Goal: Task Accomplishment & Management: Use online tool/utility

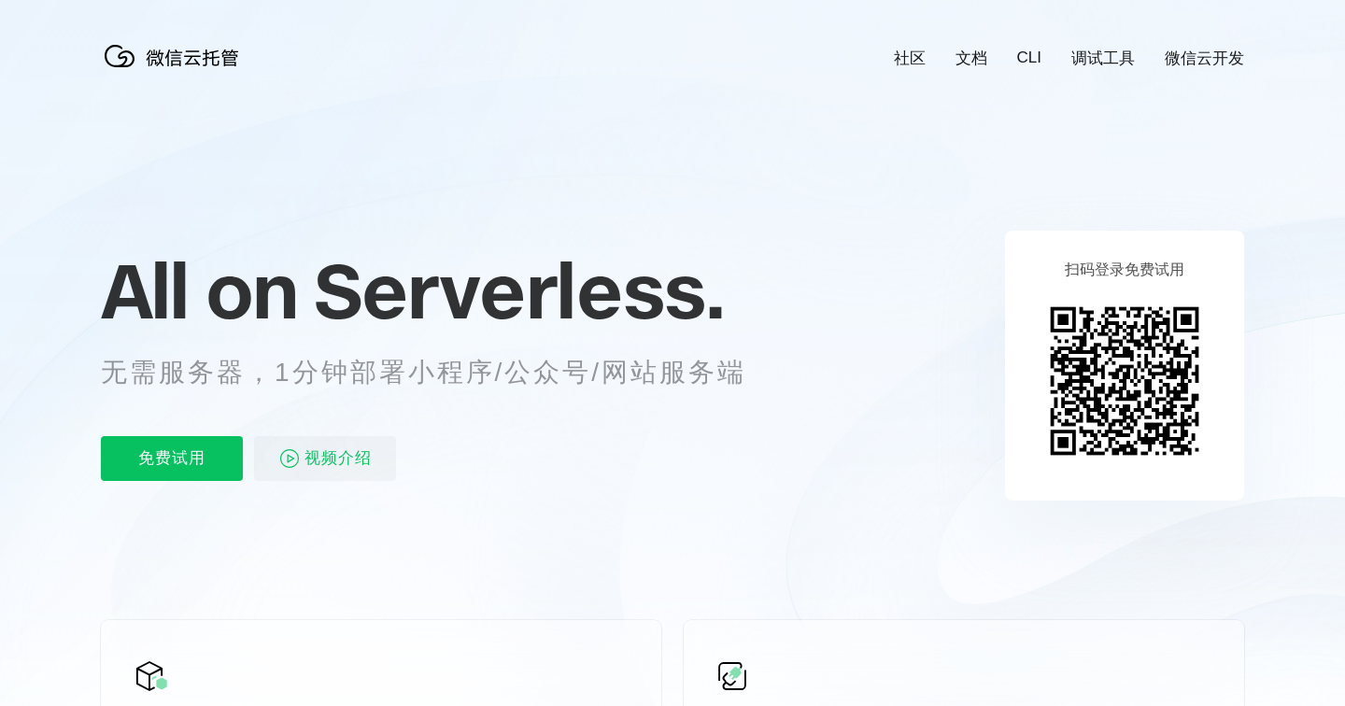
scroll to position [0, 3322]
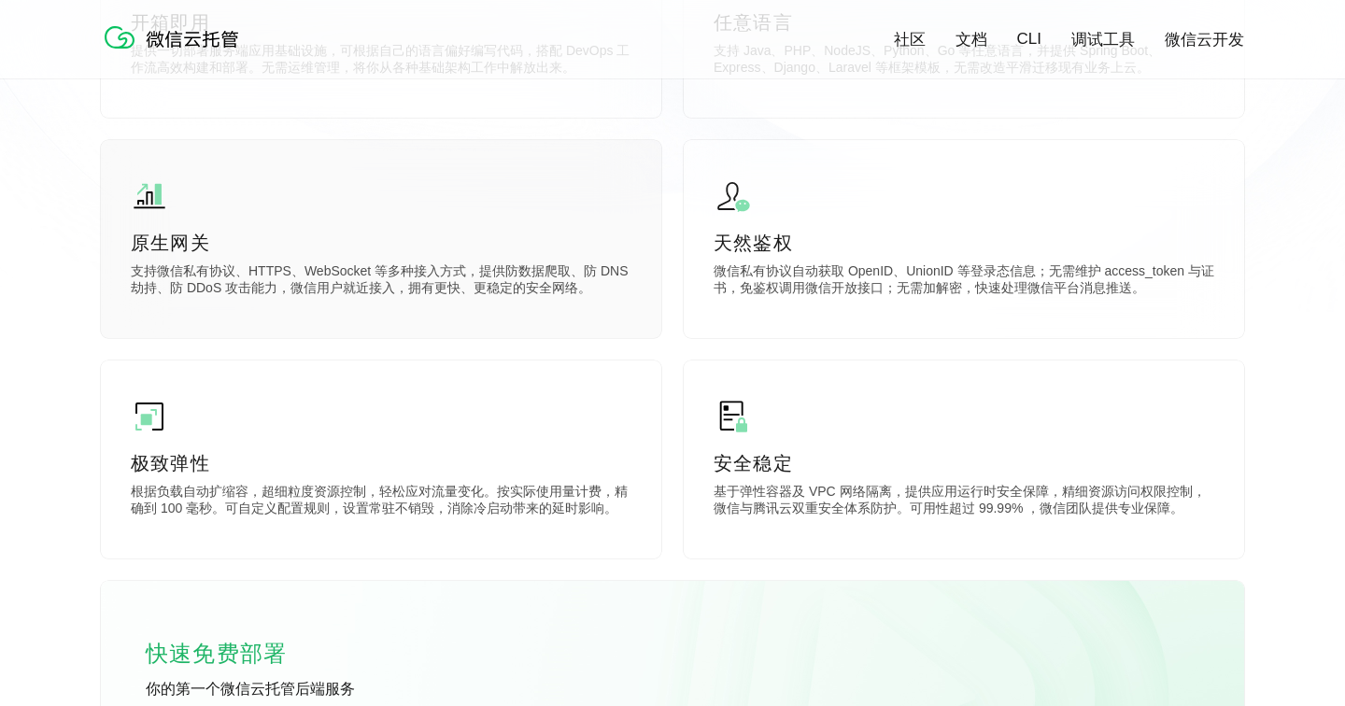
scroll to position [708, 0]
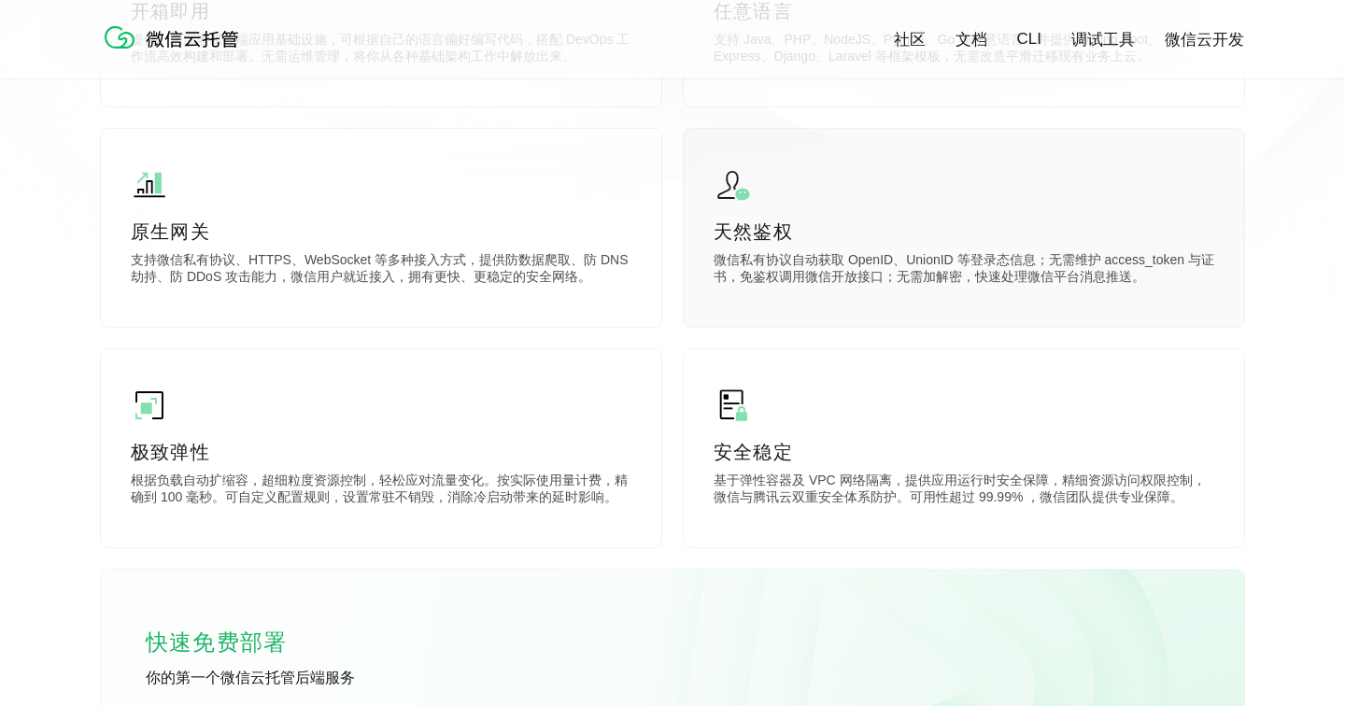
click at [792, 278] on p "微信私有协议自动获取 OpenID、UnionID 等登录态信息；无需维护 access_token 与证书，免鉴权调用微信开放接口；无需加解密，快速处理微信…" at bounding box center [964, 270] width 501 height 37
click at [863, 288] on p "微信私有协议自动获取 OpenID、UnionID 等登录态信息；无需维护 access_token 与证书，免鉴权调用微信开放接口；无需加解密，快速处理微信…" at bounding box center [964, 270] width 501 height 37
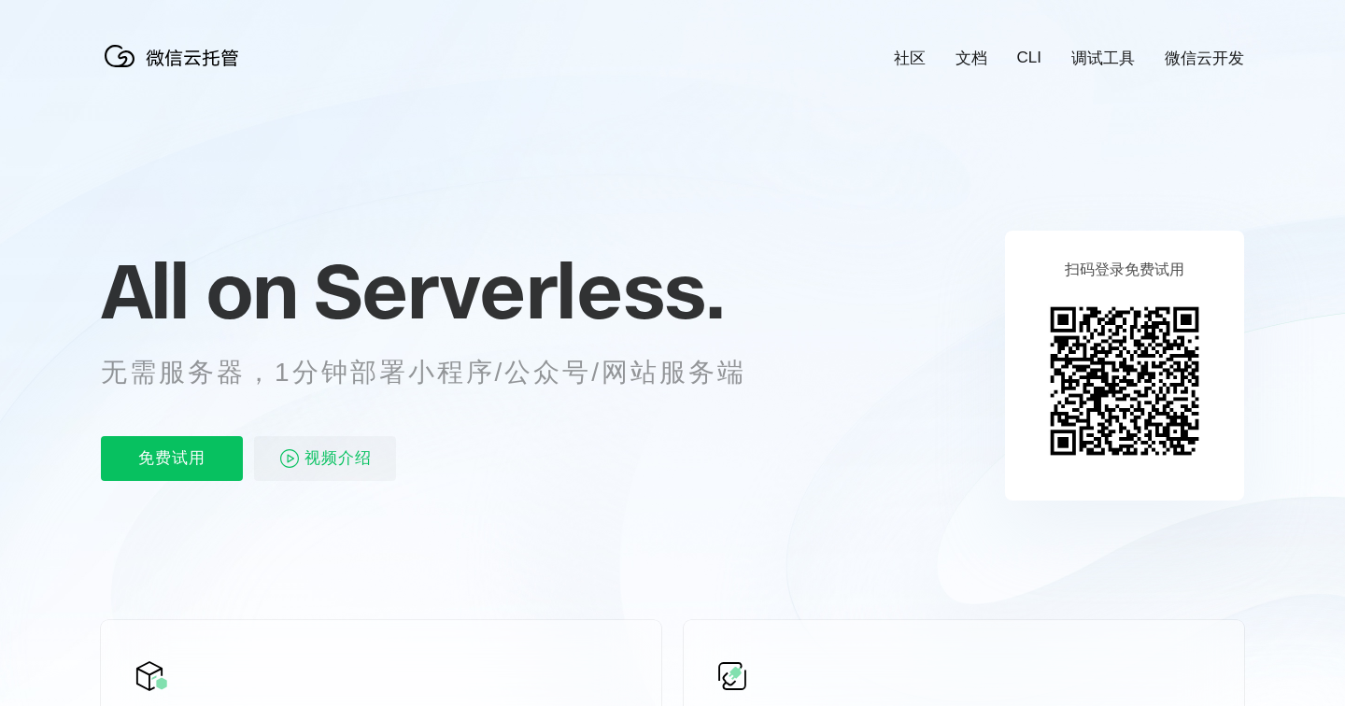
scroll to position [0, 0]
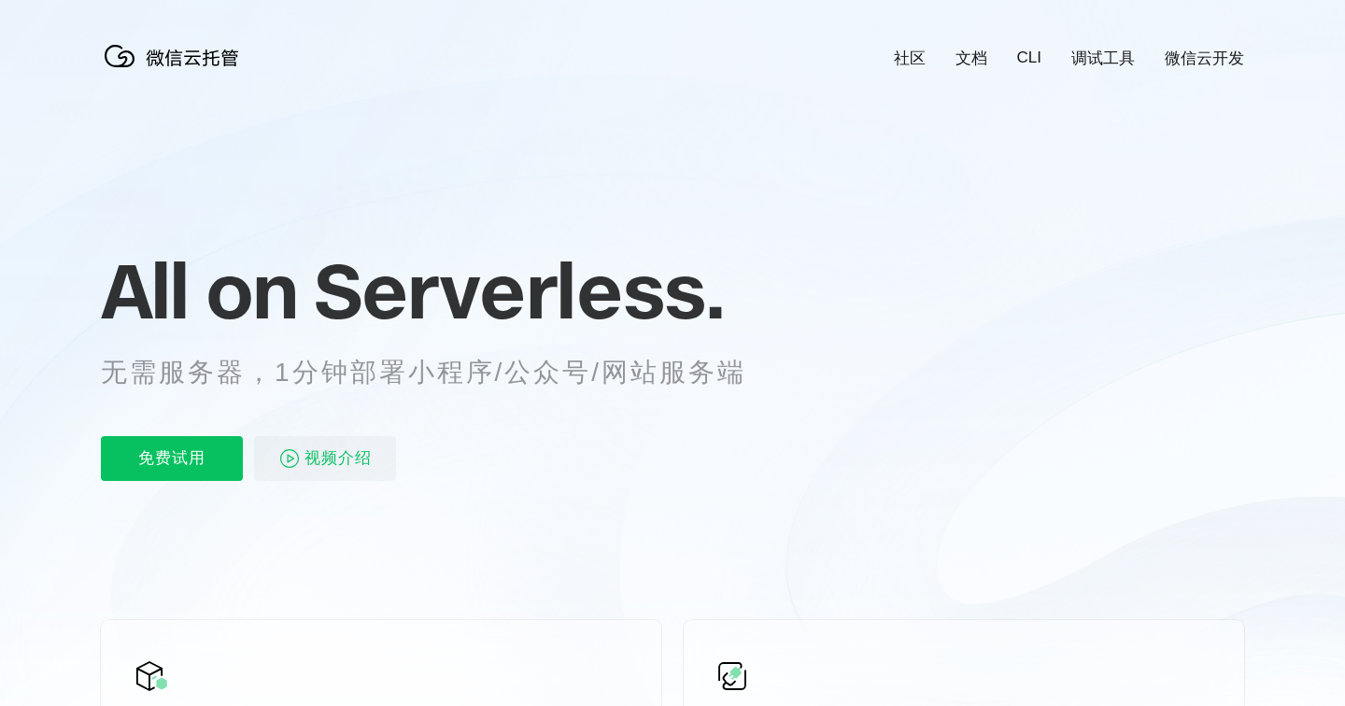
scroll to position [0, 3322]
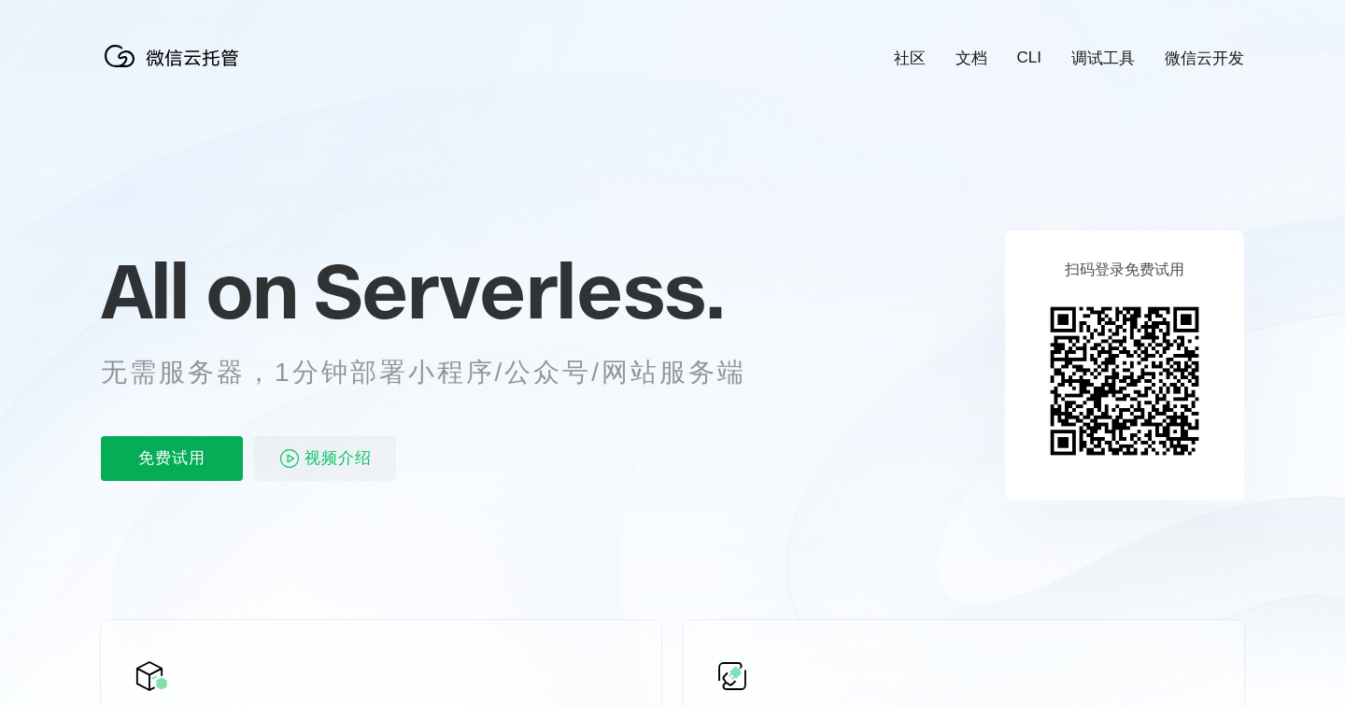
click at [195, 469] on p "免费试用" at bounding box center [172, 458] width 142 height 45
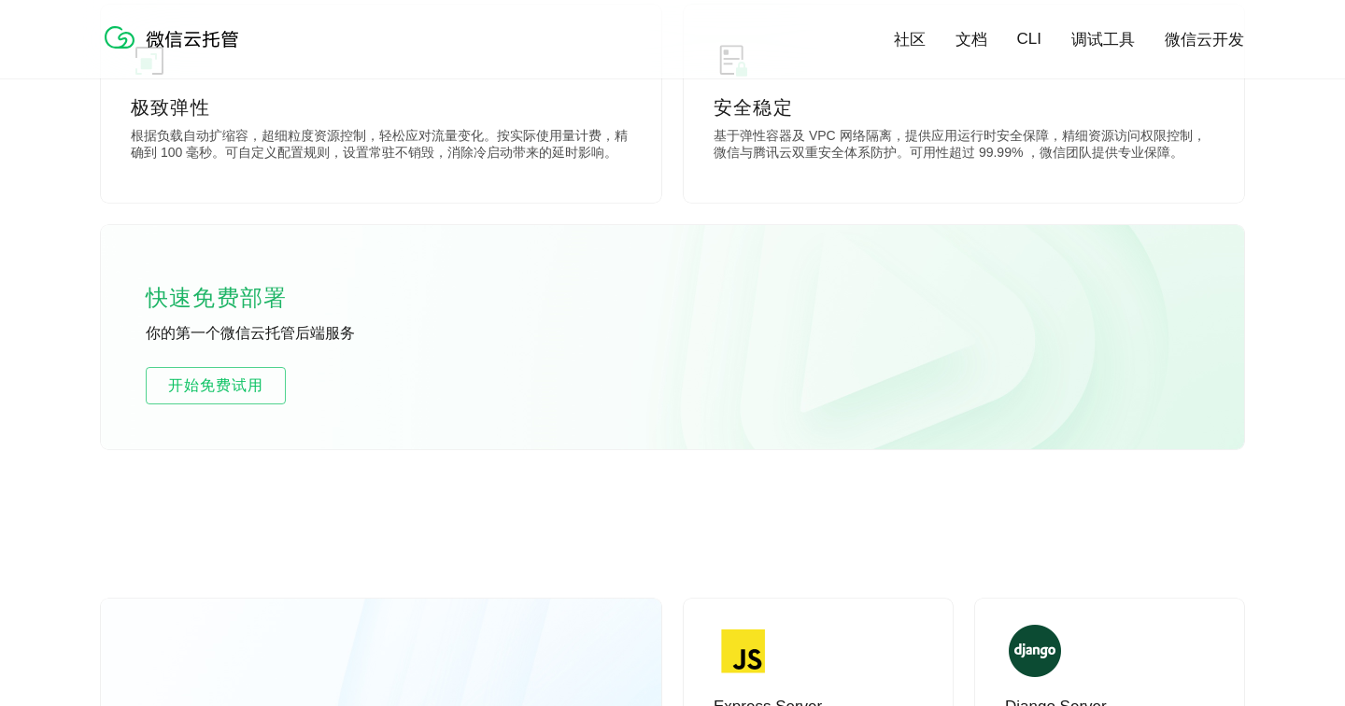
scroll to position [1061, 0]
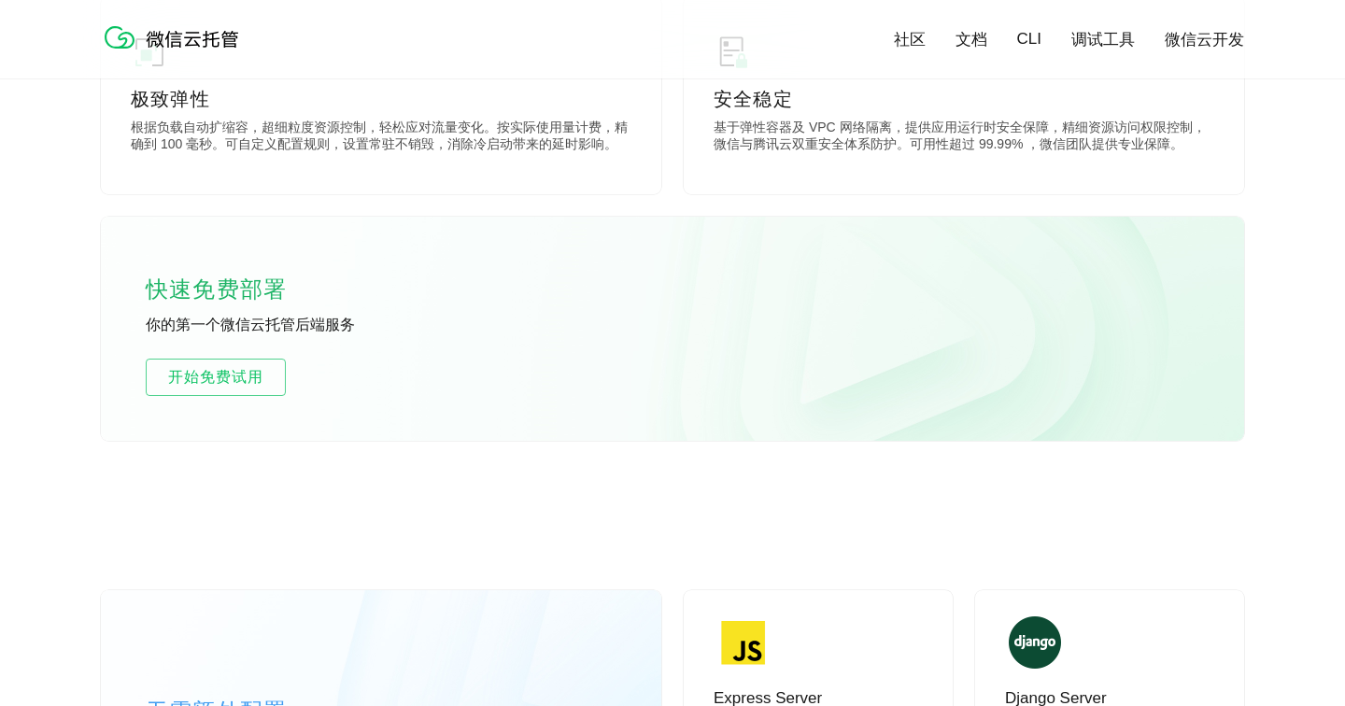
click at [973, 45] on link "文档" at bounding box center [972, 39] width 32 height 21
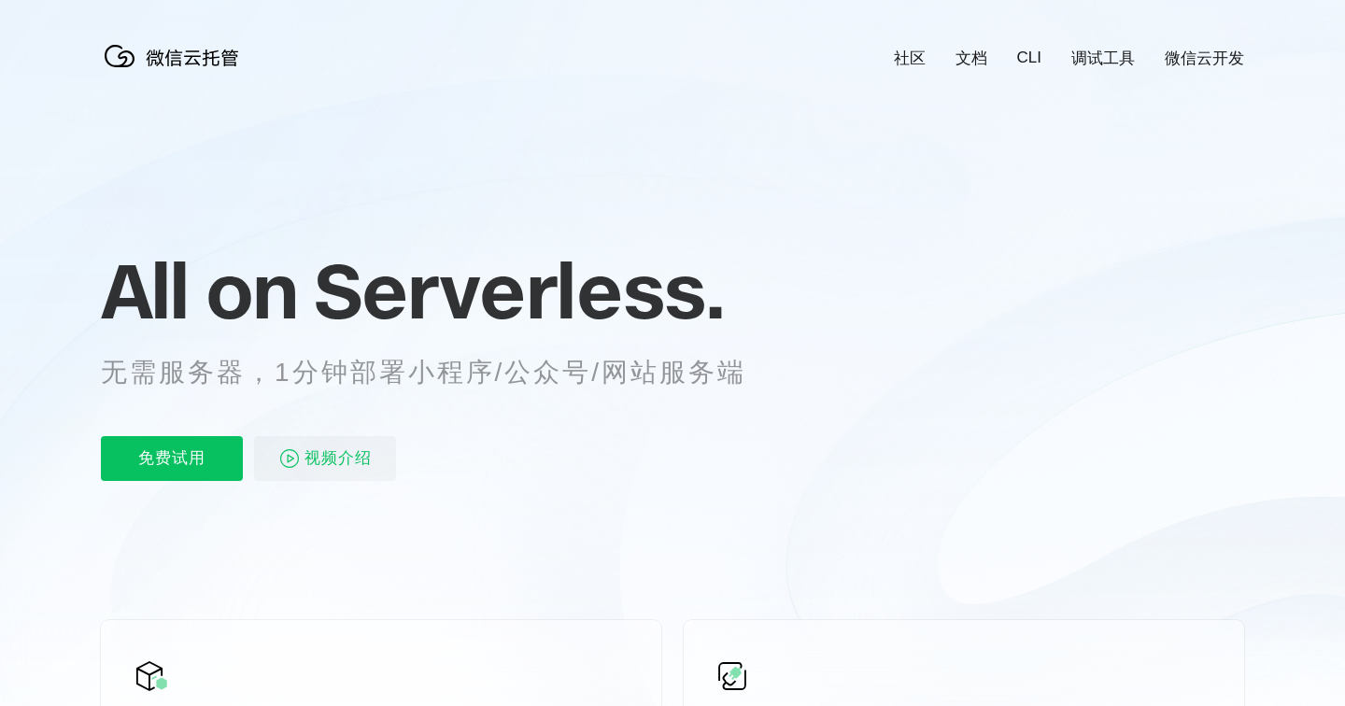
scroll to position [0, 3322]
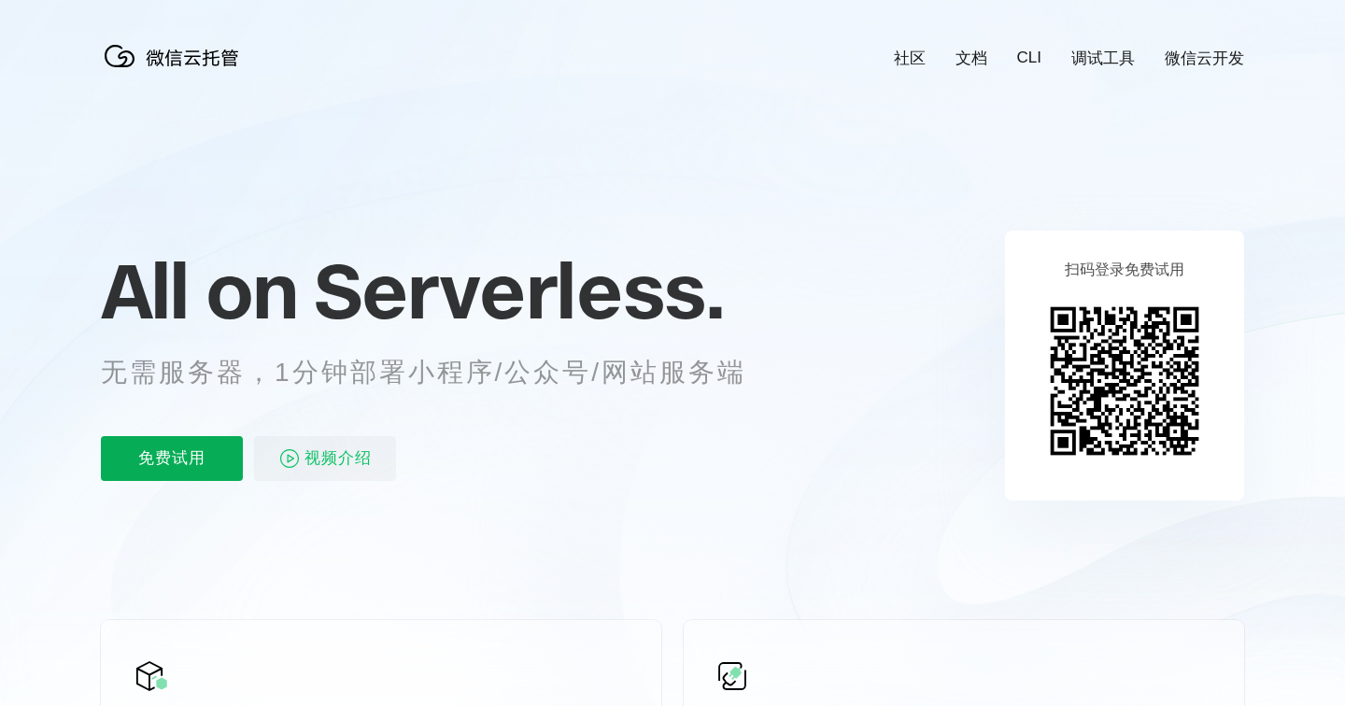
click at [180, 459] on p "免费试用" at bounding box center [172, 458] width 142 height 45
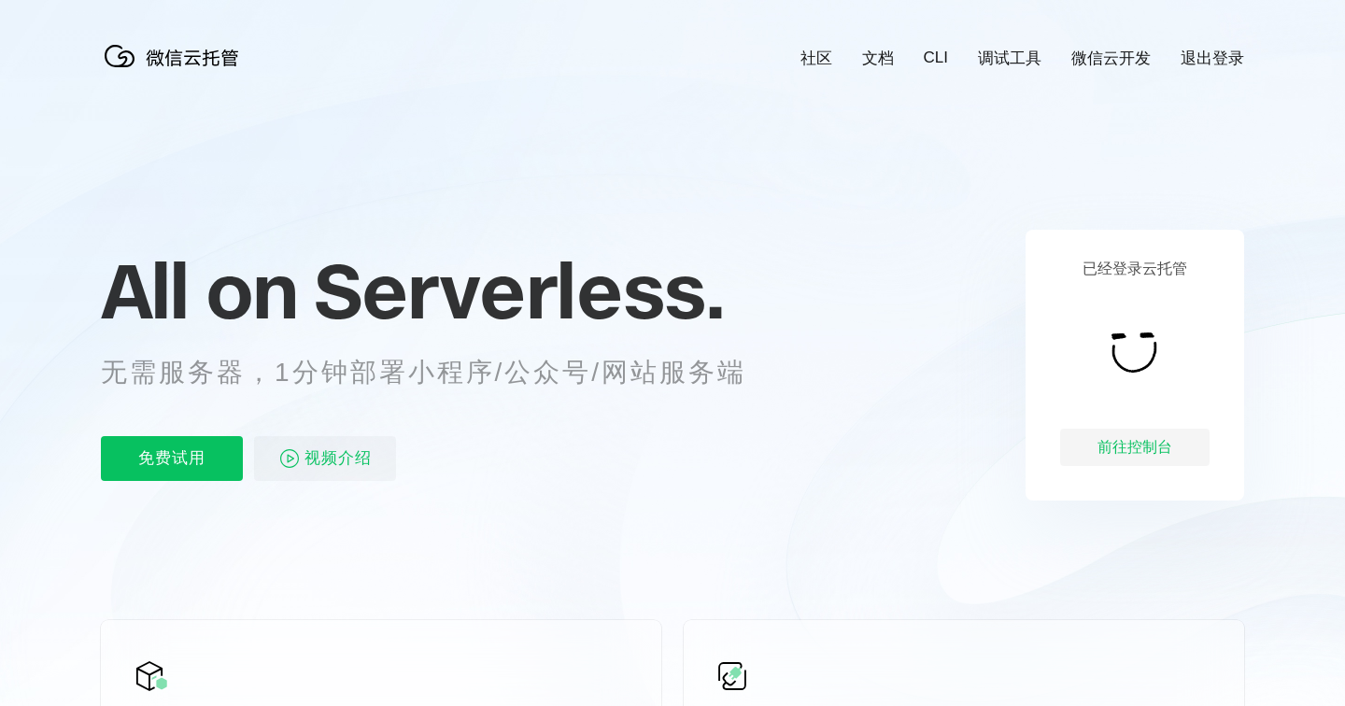
scroll to position [0, 3322]
click at [1150, 457] on div "前往控制台" at bounding box center [1134, 447] width 149 height 37
click at [1127, 437] on div "前往控制台" at bounding box center [1134, 447] width 149 height 37
